Goal: Find specific page/section: Find specific page/section

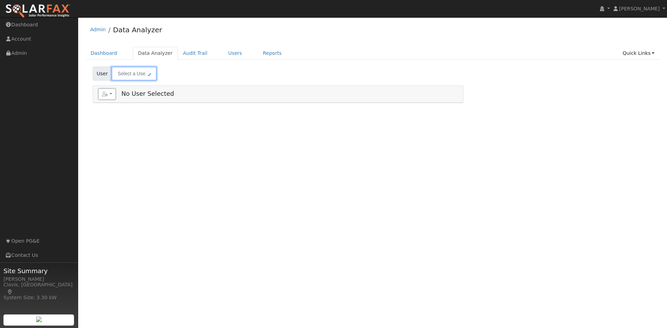
type input "[PERSON_NAME]"
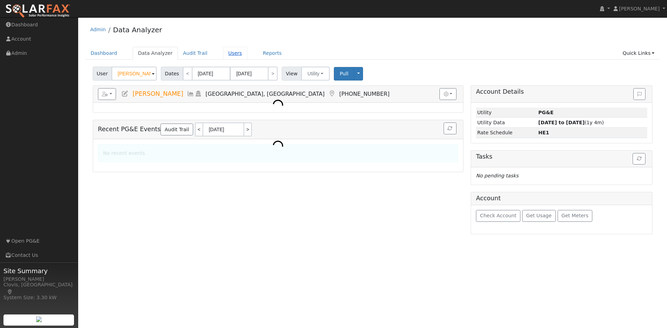
click at [224, 51] on link "Users" at bounding box center [235, 53] width 24 height 13
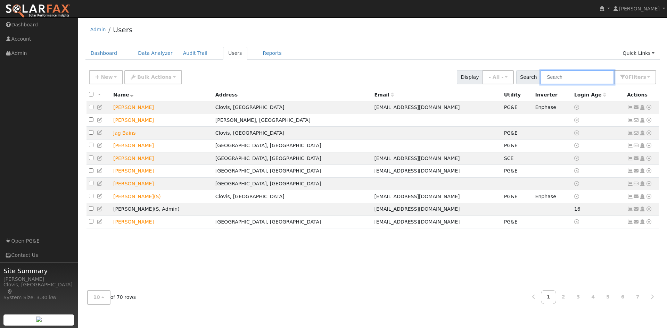
click at [575, 76] on input "text" at bounding box center [578, 77] width 74 height 14
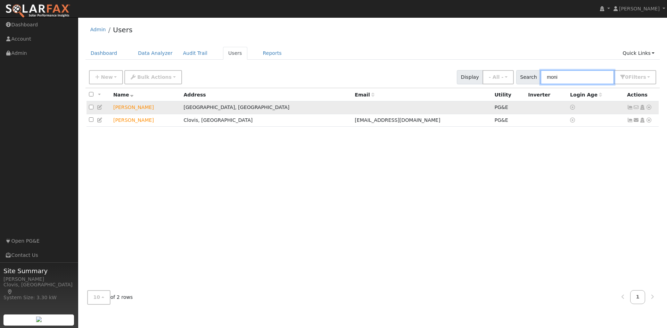
type input "moni"
click at [652, 108] on icon at bounding box center [649, 107] width 6 height 5
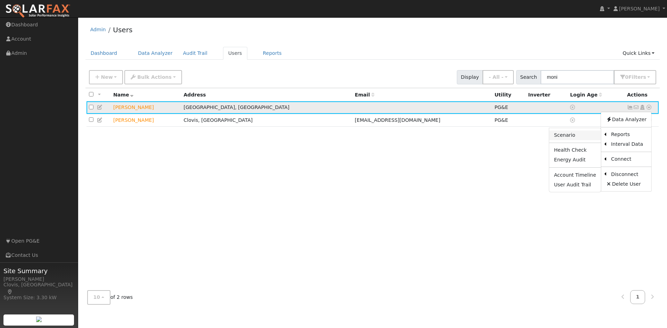
click at [583, 137] on link "Scenario" at bounding box center [576, 136] width 52 height 10
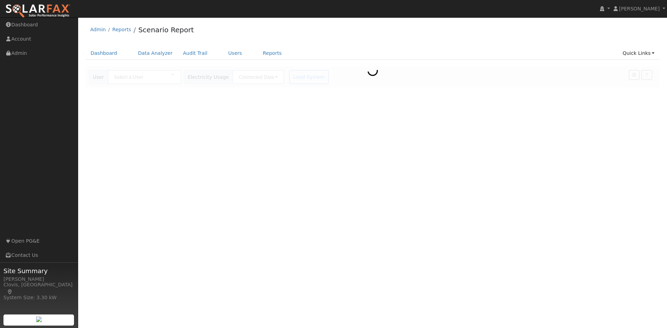
type input "[PERSON_NAME]"
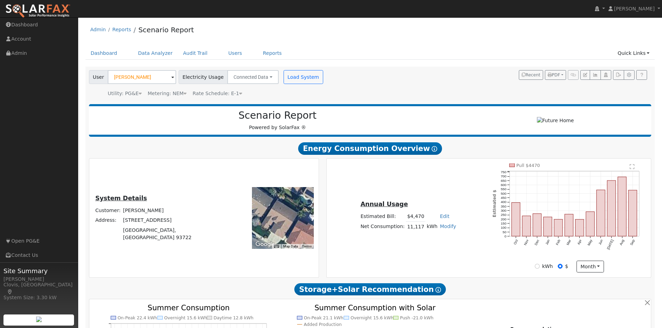
scroll to position [35, 0]
